Goal: Task Accomplishment & Management: Complete application form

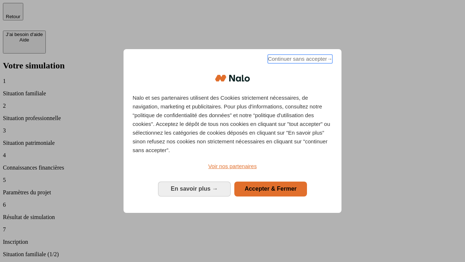
click at [300, 60] on span "Continuer sans accepter →" at bounding box center [300, 59] width 65 height 9
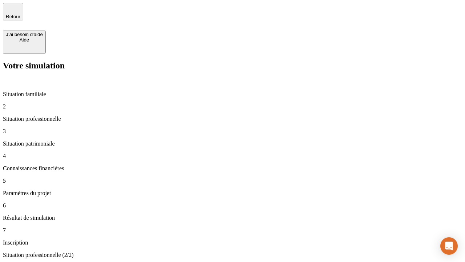
type input "30 000"
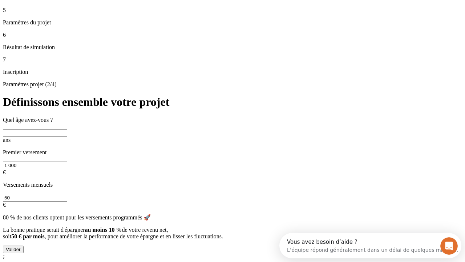
scroll to position [14, 0]
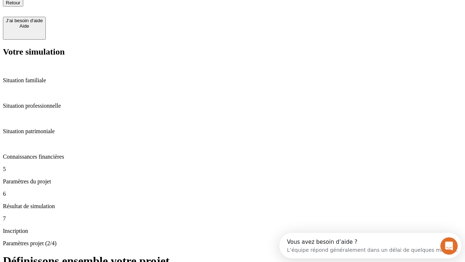
type input "25"
type input "1 000"
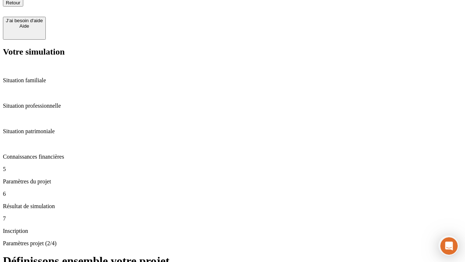
type input "640"
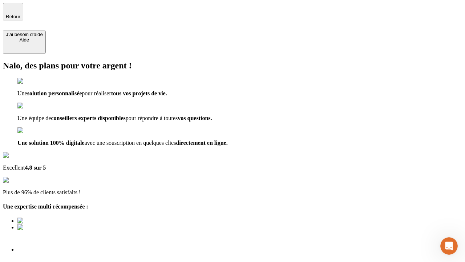
scroll to position [2, 0]
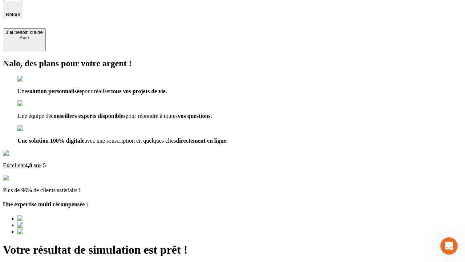
type input "[EMAIL_ADDRESS][PERSON_NAME][DOMAIN_NAME]"
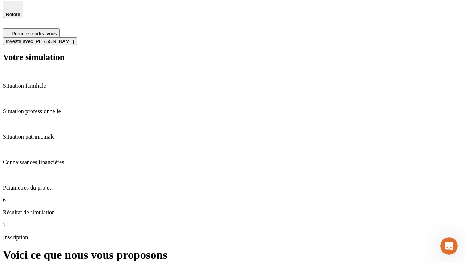
click at [74, 39] on span "Investir avec [PERSON_NAME]" at bounding box center [40, 41] width 68 height 5
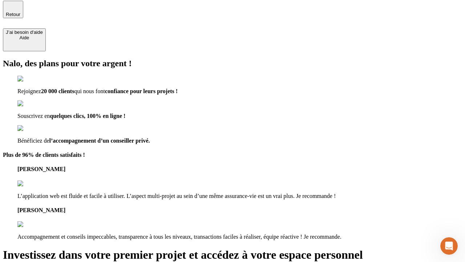
scroll to position [1, 0]
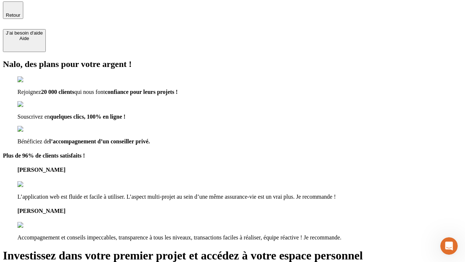
type input "[PERSON_NAME][EMAIL_ADDRESS][DOMAIN_NAME]"
